Goal: Information Seeking & Learning: Learn about a topic

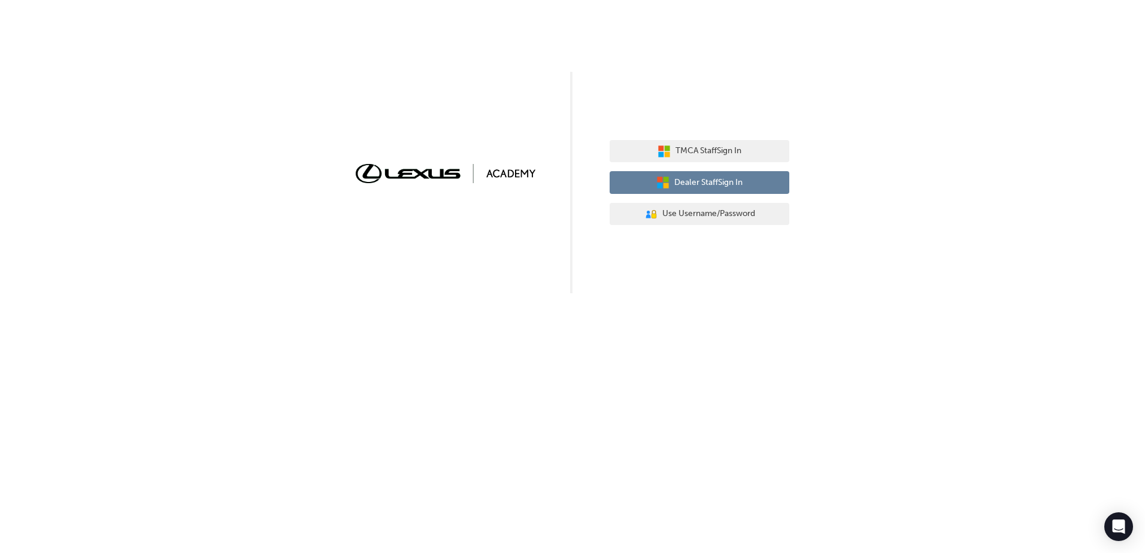
click at [730, 183] on span "Dealer Staff Sign In" at bounding box center [708, 183] width 68 height 14
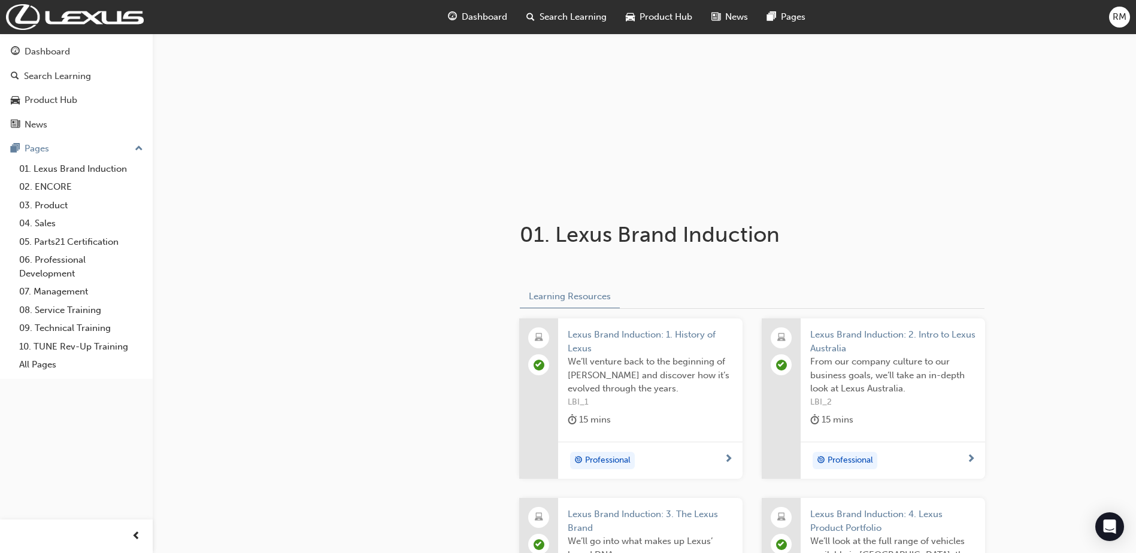
scroll to position [64, 0]
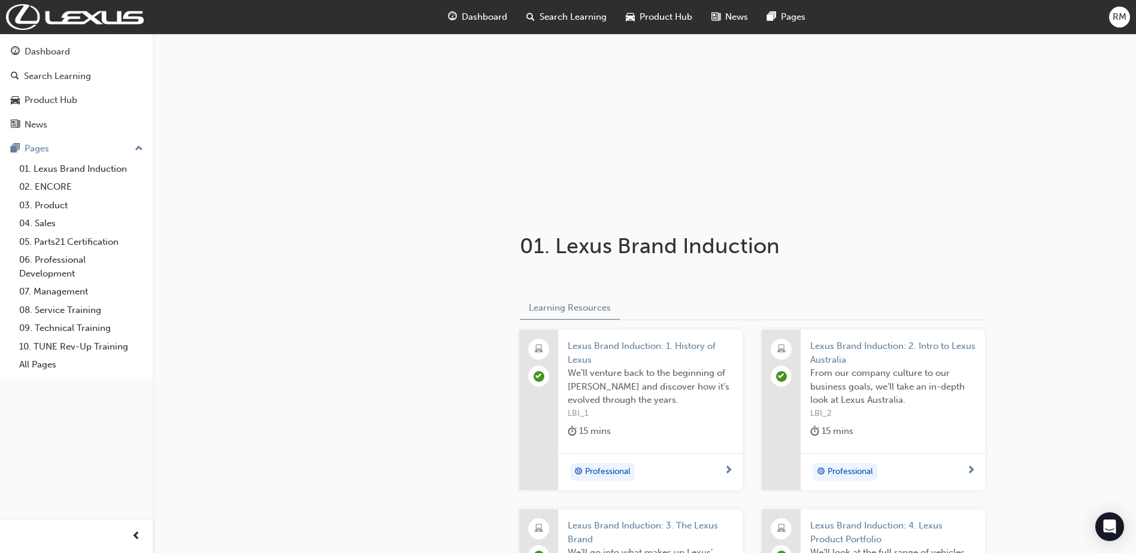
click at [648, 342] on span "Lexus Brand Induction: 1. History of Lexus" at bounding box center [650, 352] width 165 height 27
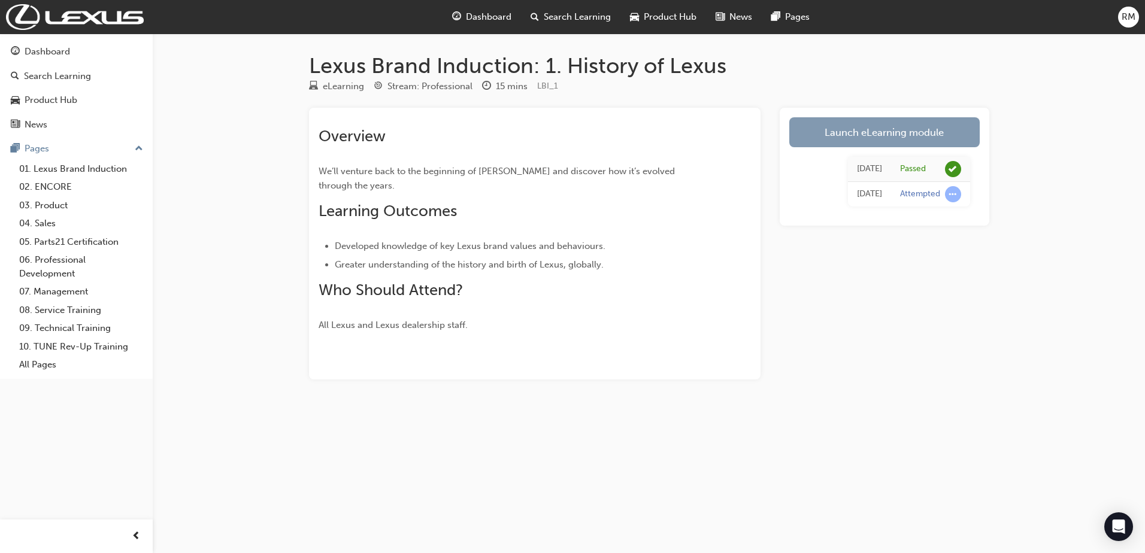
click at [877, 137] on link "Launch eLearning module" at bounding box center [884, 132] width 190 height 30
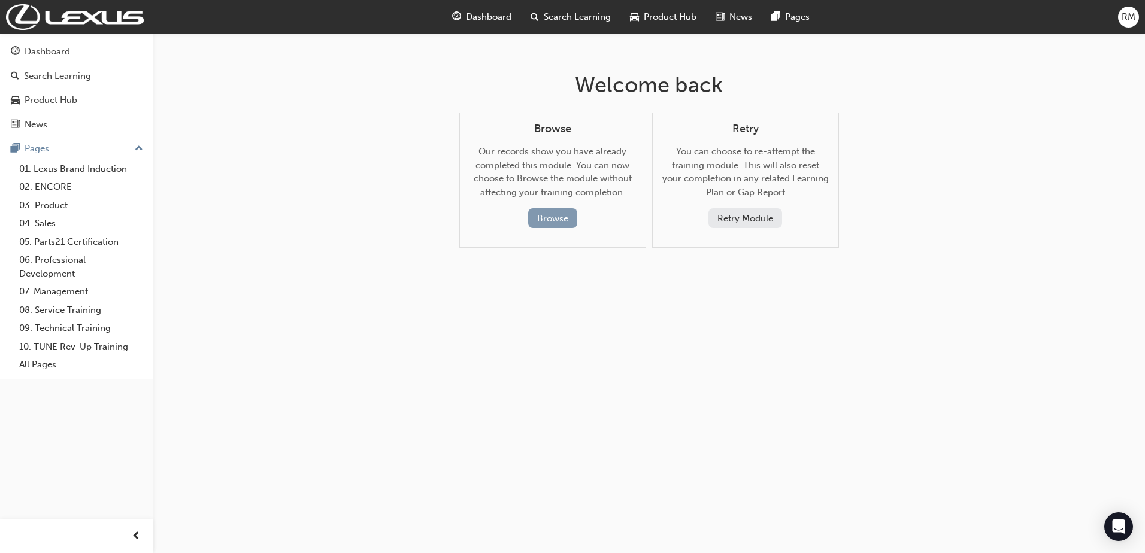
click at [566, 214] on button "Browse" at bounding box center [552, 218] width 49 height 20
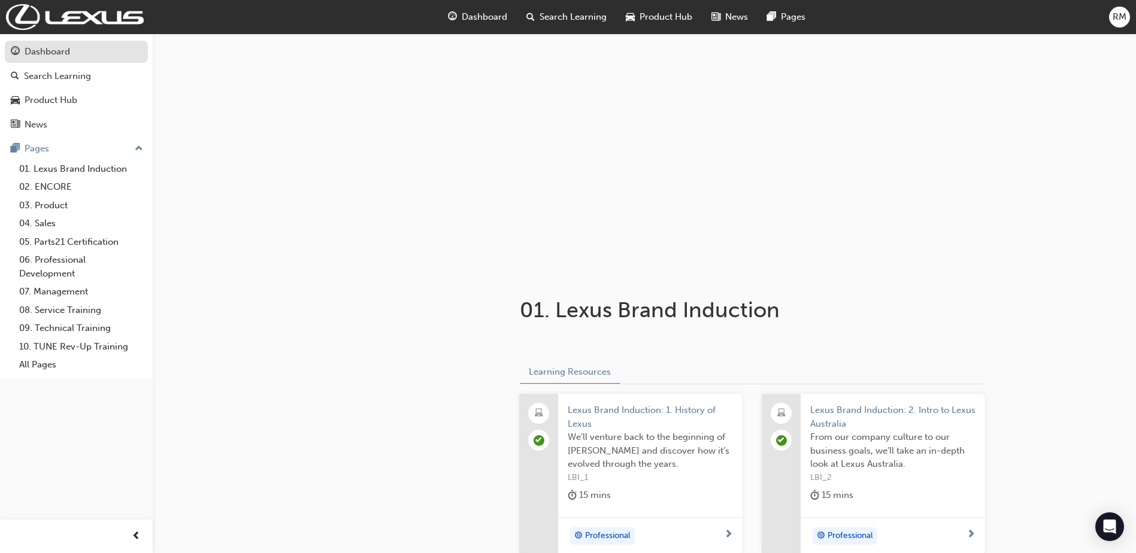
click at [58, 48] on div "Dashboard" at bounding box center [48, 52] width 46 height 14
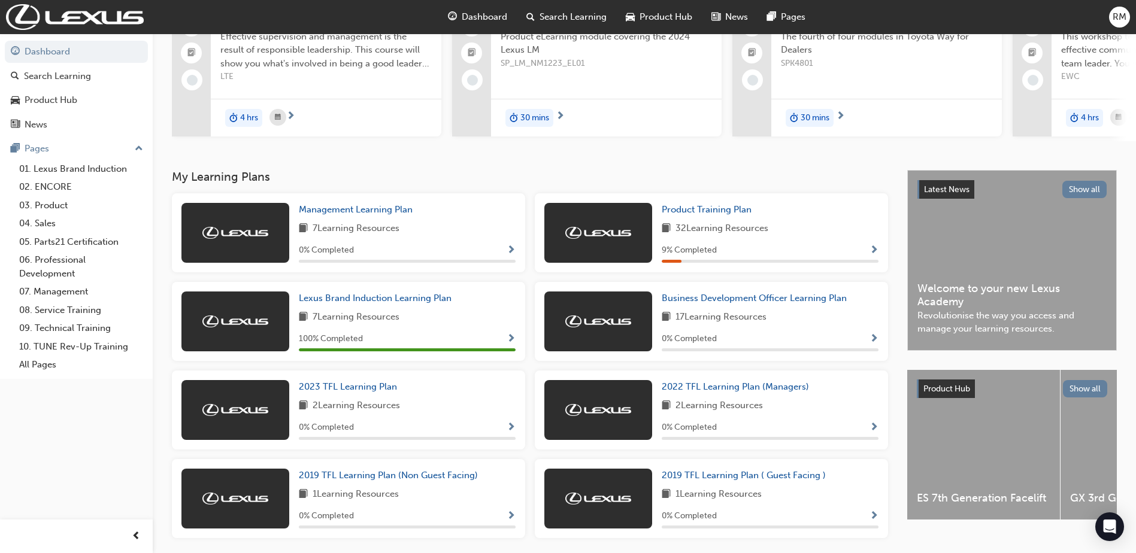
scroll to position [168, 0]
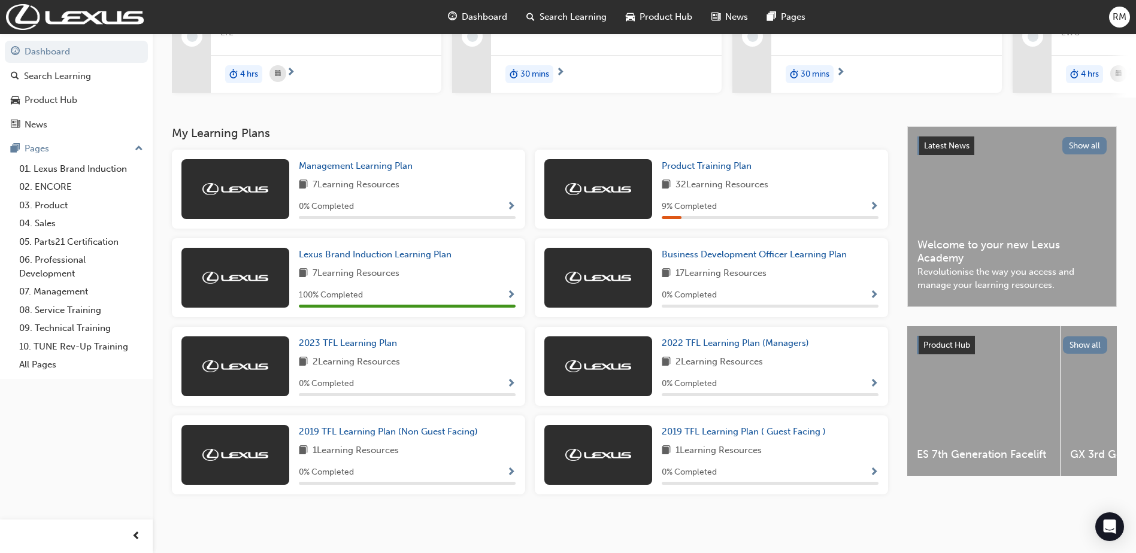
click at [871, 290] on span "Show Progress" at bounding box center [873, 295] width 9 height 11
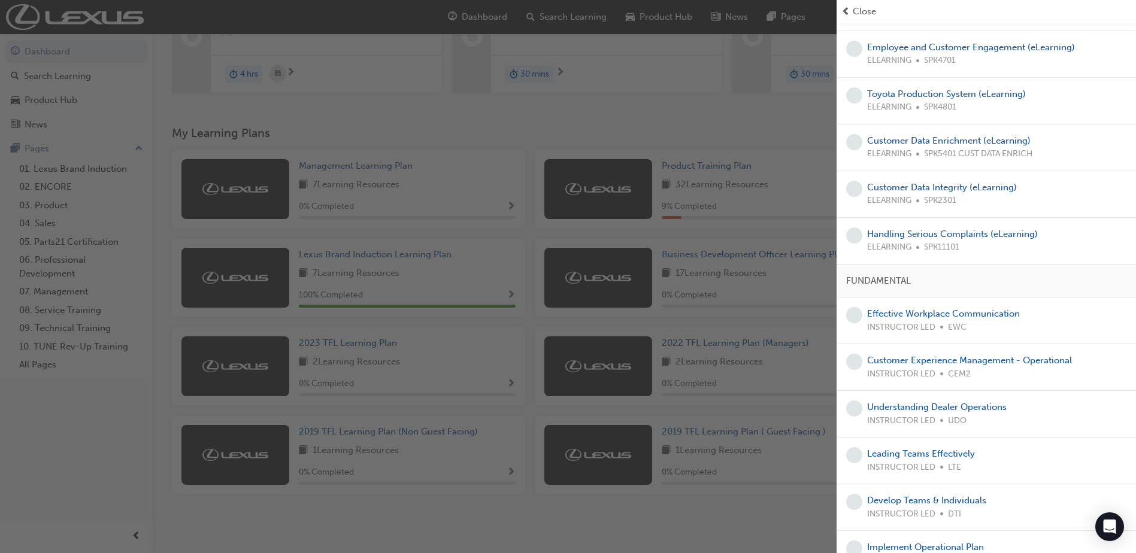
scroll to position [419, 0]
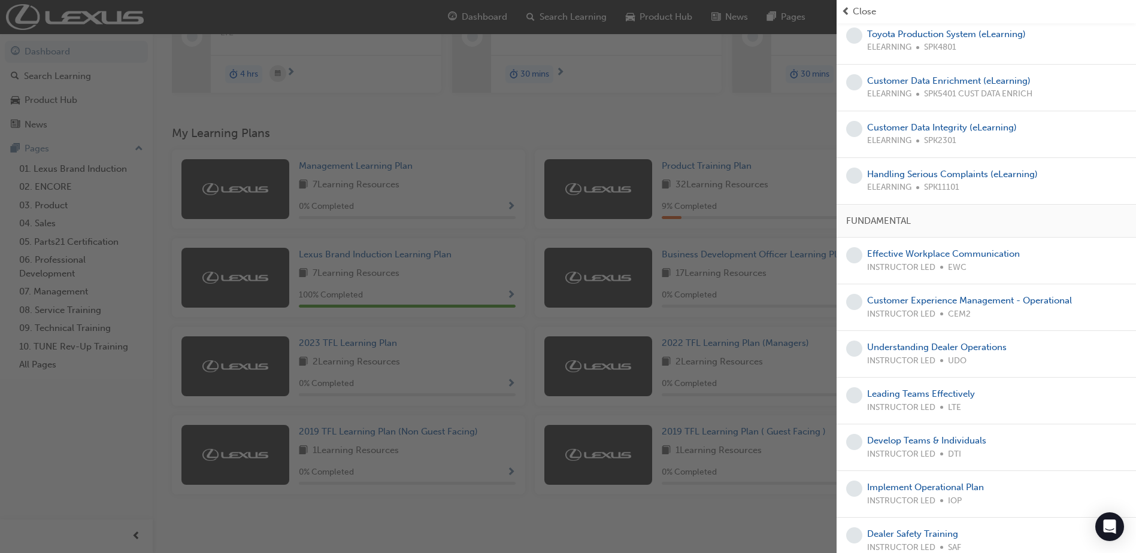
click at [538, 140] on div "button" at bounding box center [418, 276] width 836 height 553
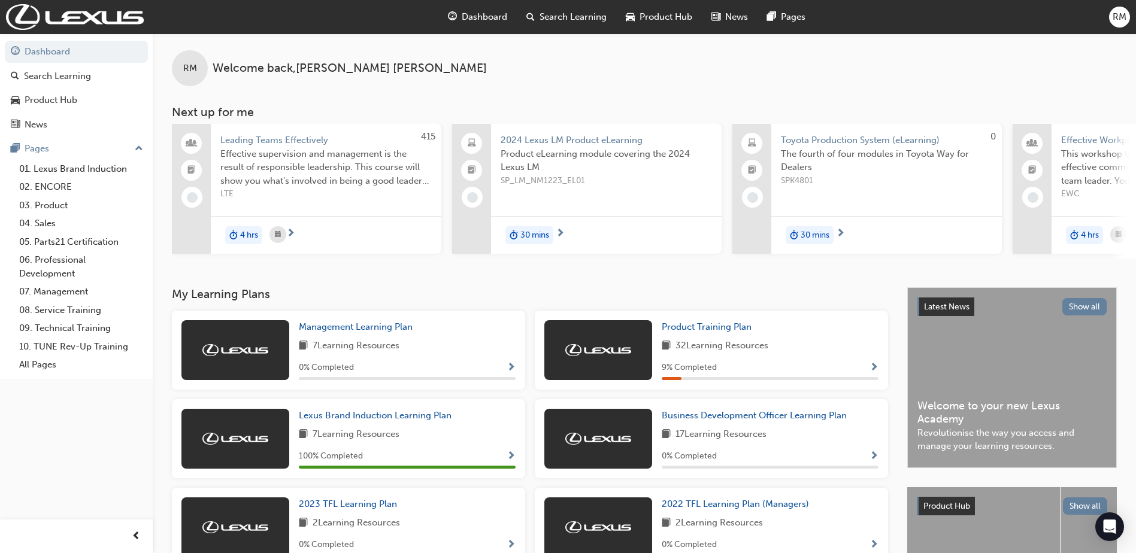
scroll to position [0, 0]
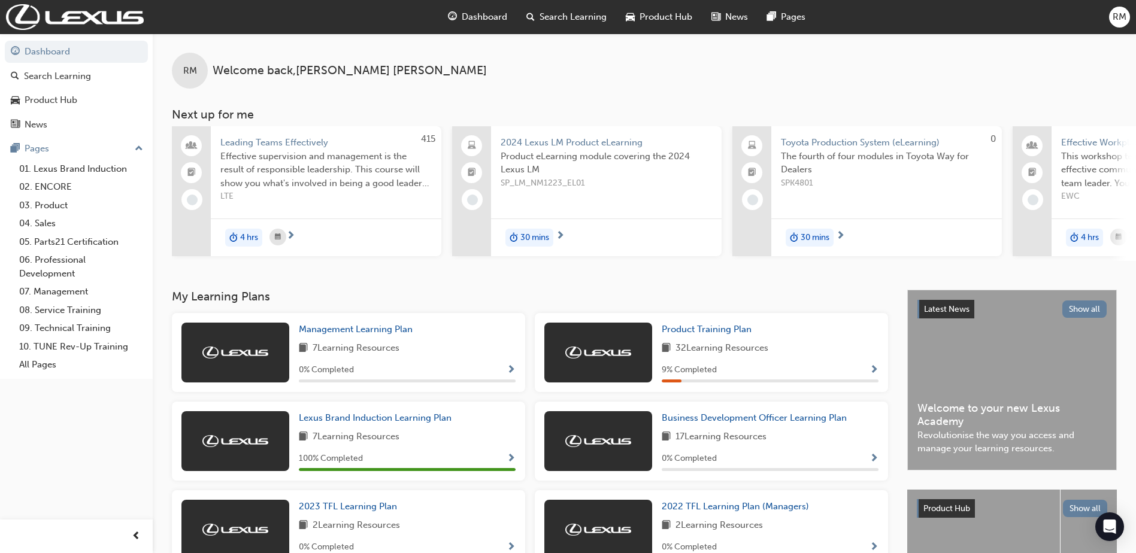
click at [264, 141] on span "Leading Teams Effectively" at bounding box center [325, 143] width 211 height 14
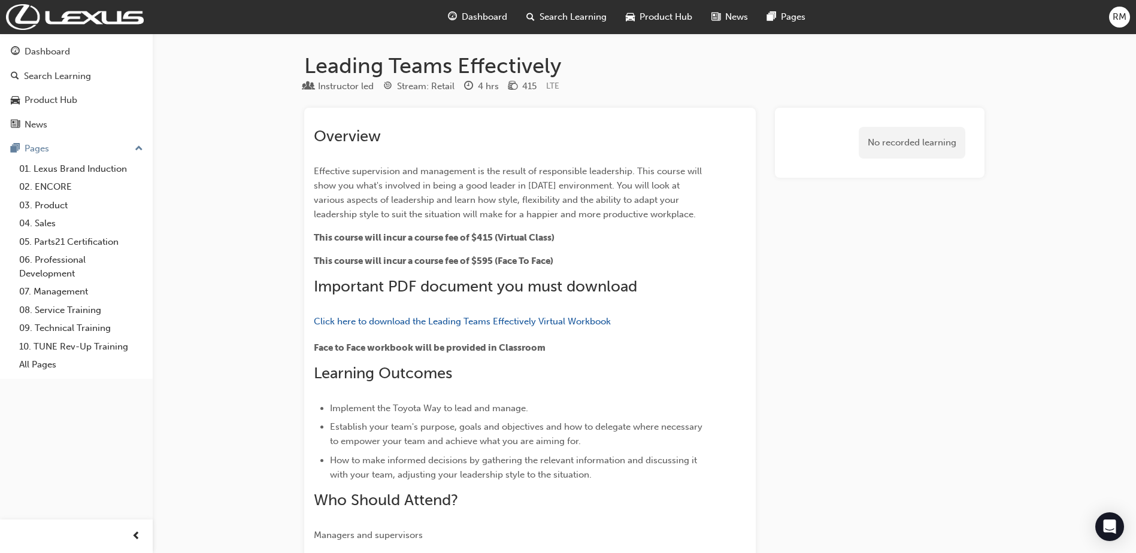
click at [545, 10] on span "Search Learning" at bounding box center [572, 17] width 67 height 14
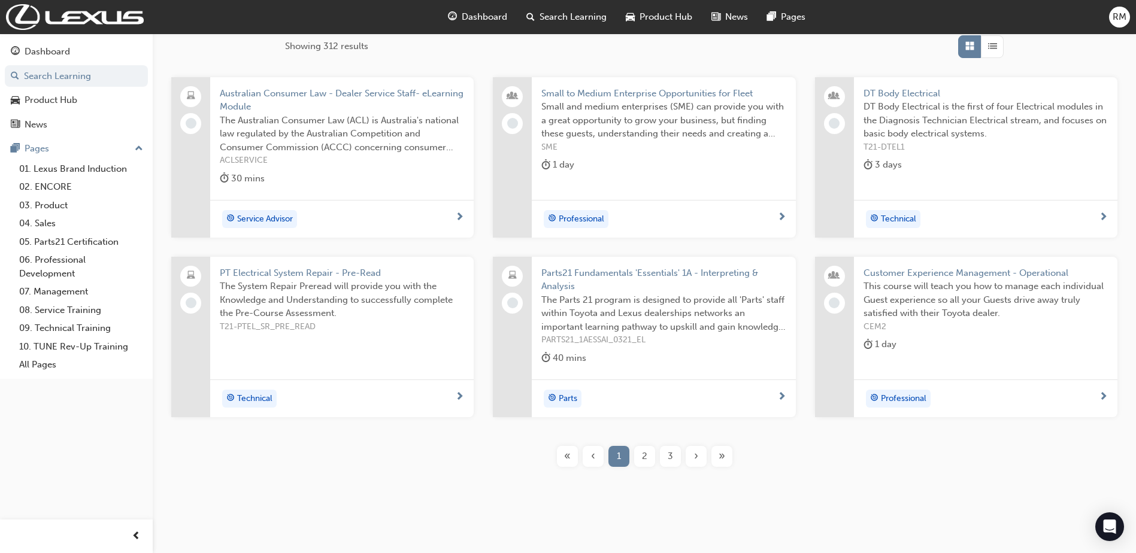
scroll to position [211, 0]
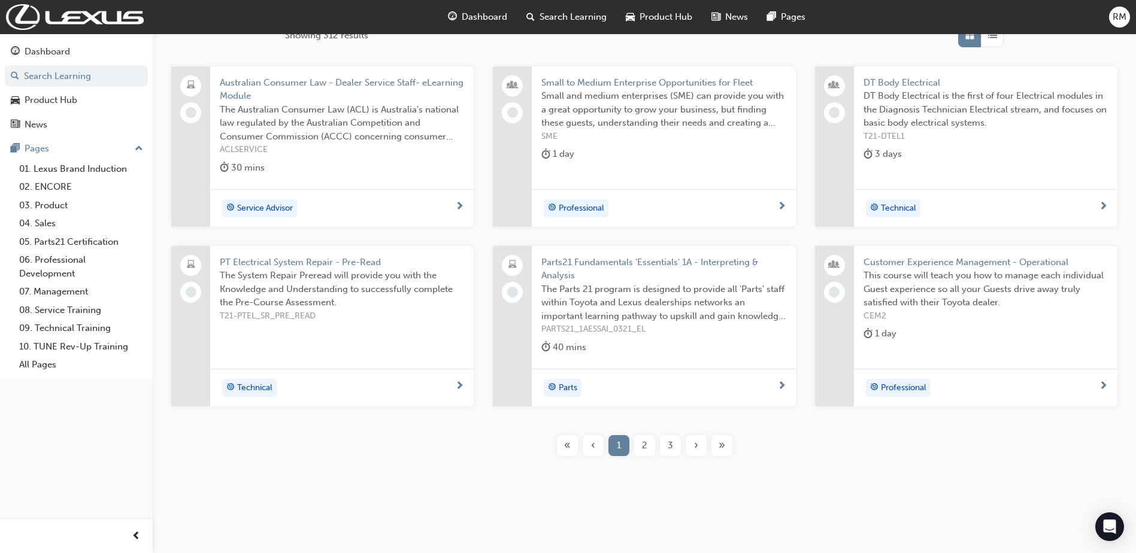
click at [646, 445] on span "2" at bounding box center [644, 446] width 5 height 14
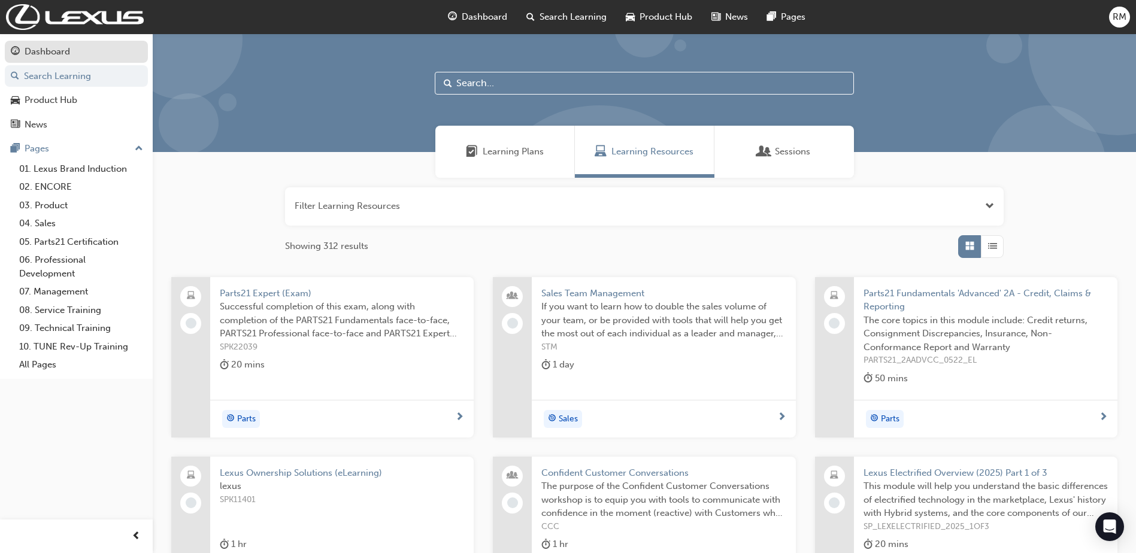
click at [52, 46] on div "Dashboard" at bounding box center [48, 52] width 46 height 14
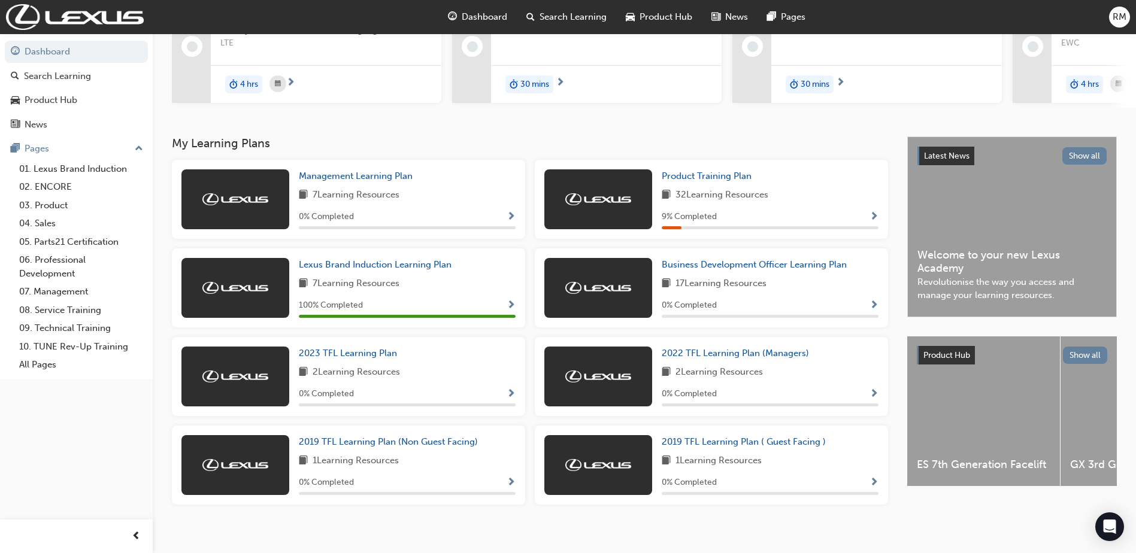
scroll to position [168, 0]
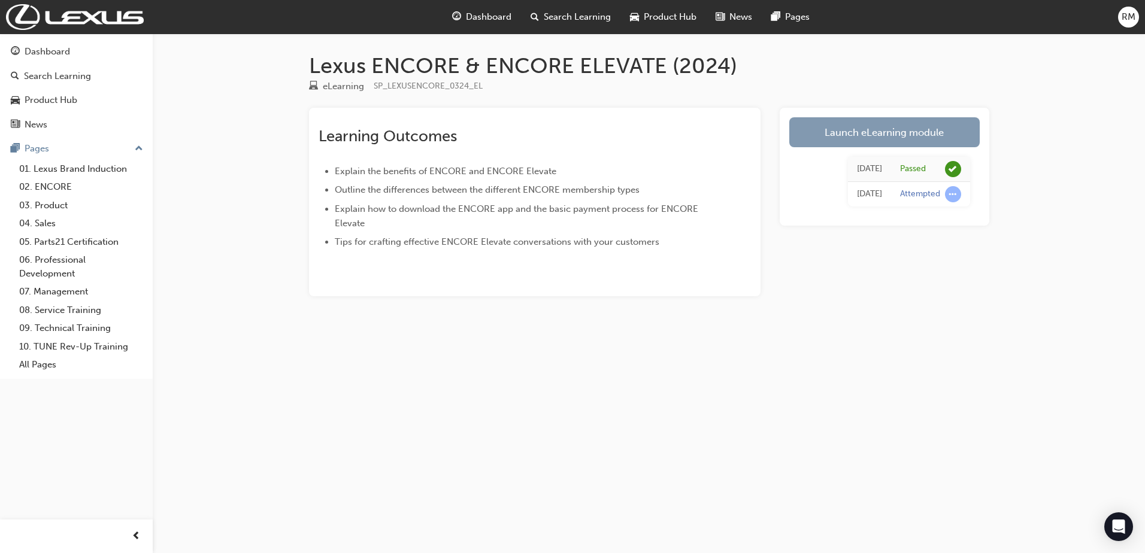
click at [854, 135] on link "Launch eLearning module" at bounding box center [884, 132] width 190 height 30
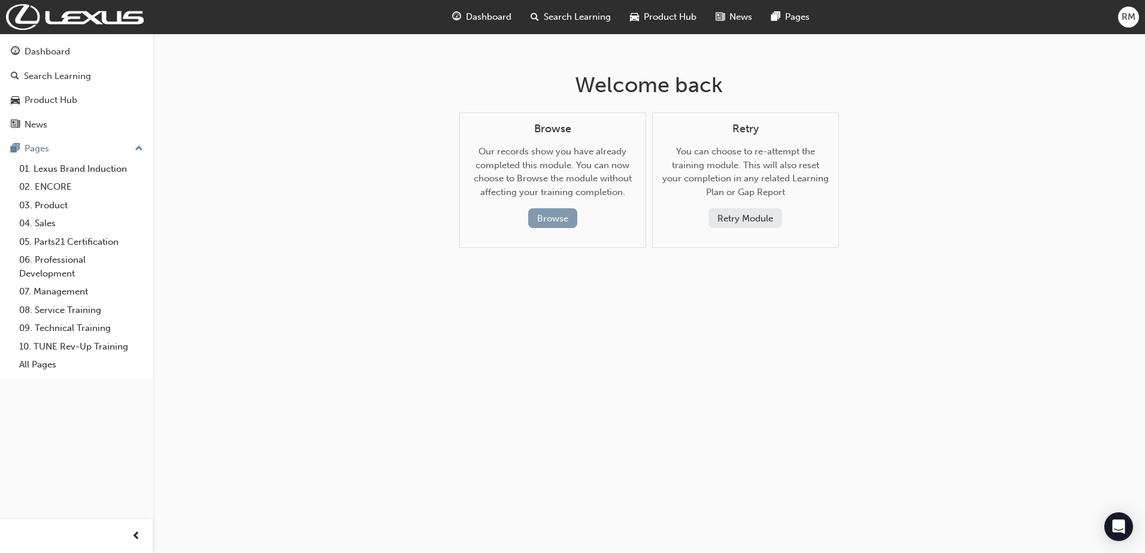
click at [542, 213] on button "Browse" at bounding box center [552, 218] width 49 height 20
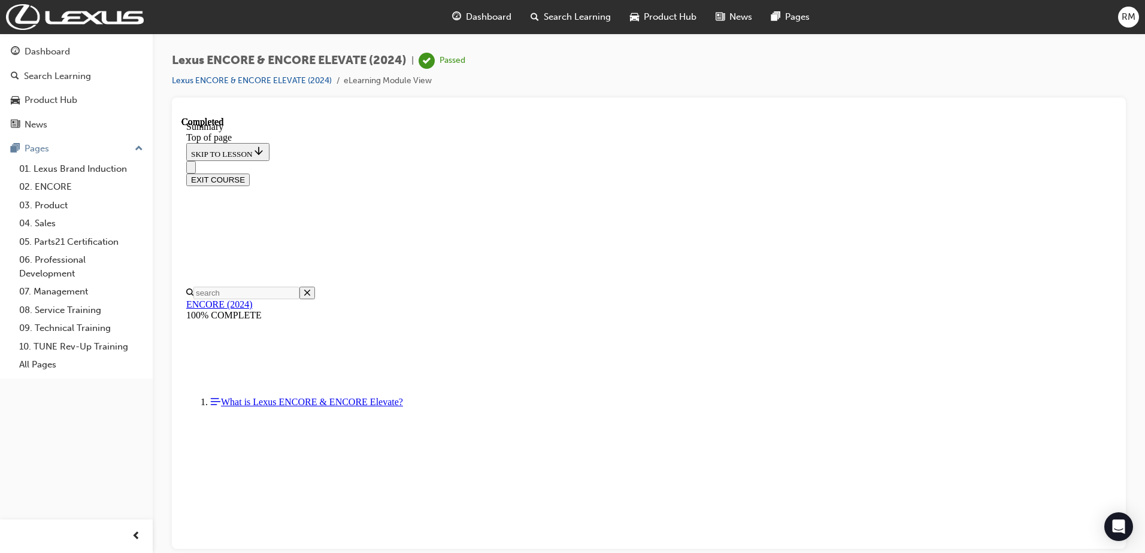
scroll to position [733, 0]
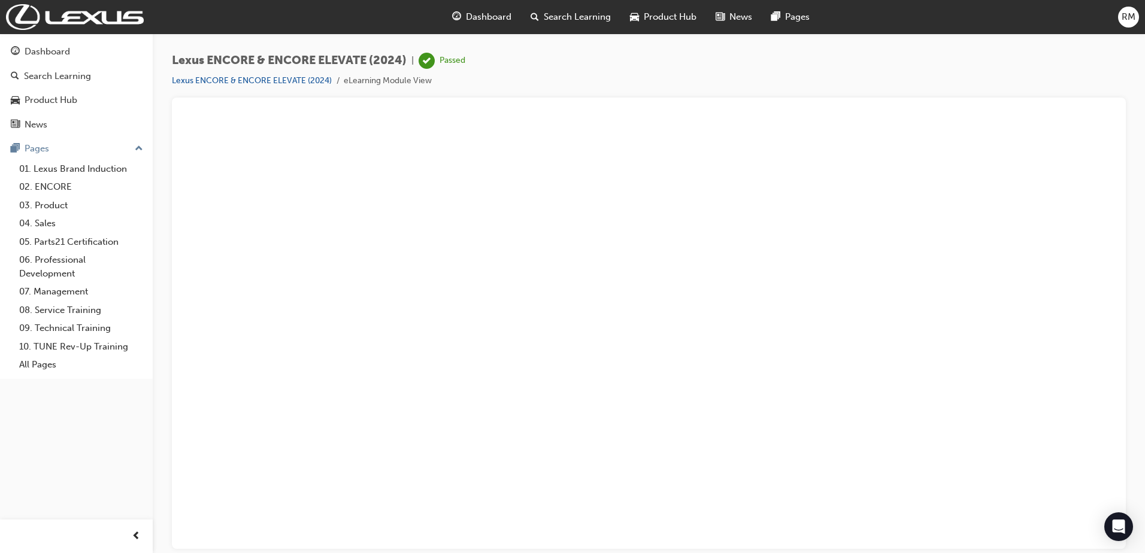
click at [450, 387] on button "Unzoom image" at bounding box center [648, 332] width 935 height 432
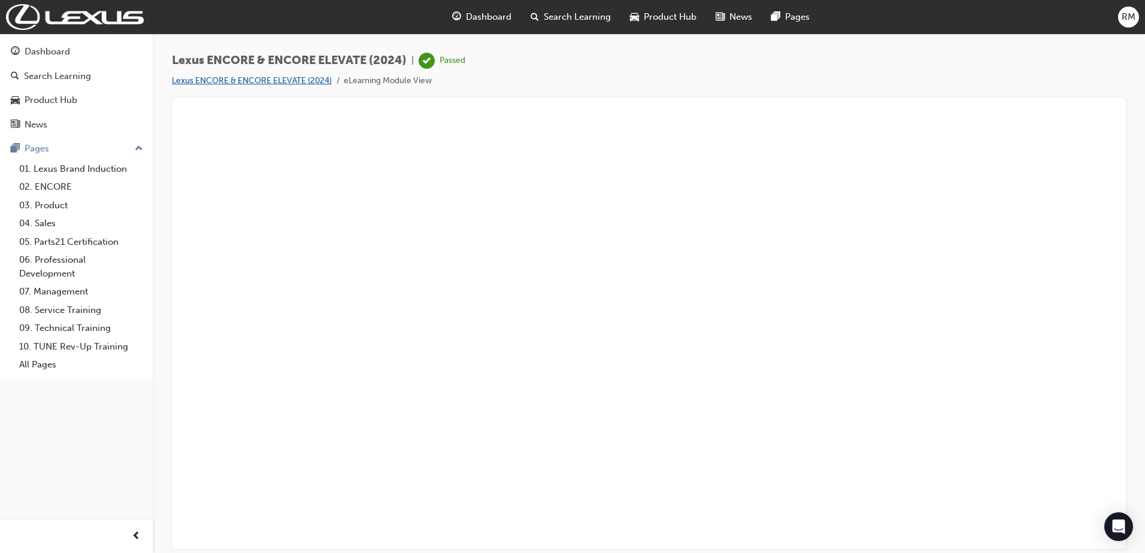
click at [300, 81] on link "Lexus ENCORE & ENCORE ELEVATE (2024)" at bounding box center [252, 80] width 160 height 10
